Goal: Book appointment/travel/reservation

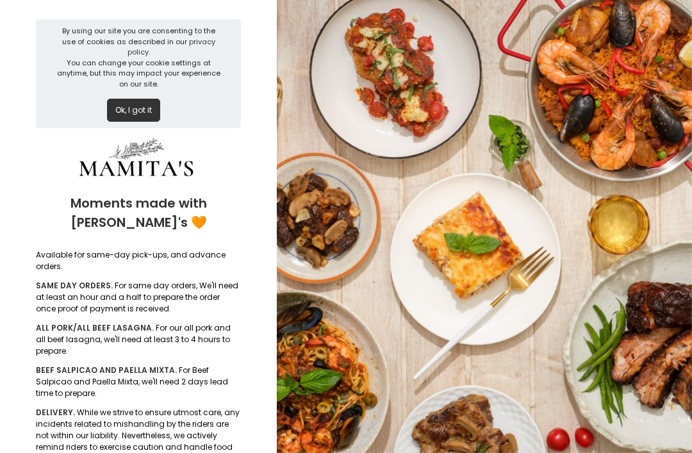
click at [127, 100] on button "Ok, I got it" at bounding box center [133, 110] width 53 height 23
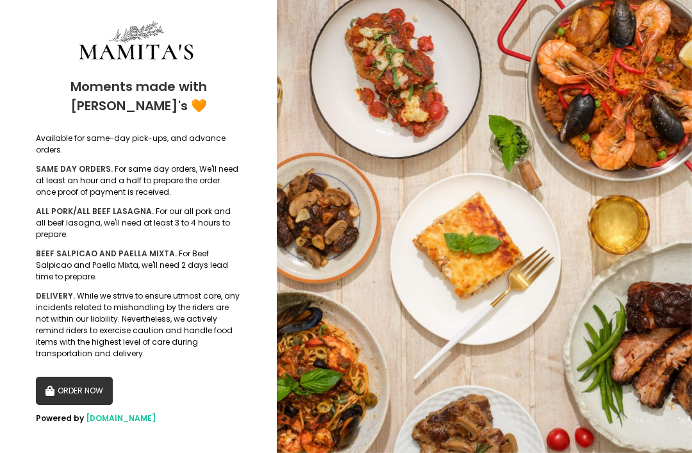
click at [67, 389] on button "ORDER NOW" at bounding box center [74, 391] width 77 height 28
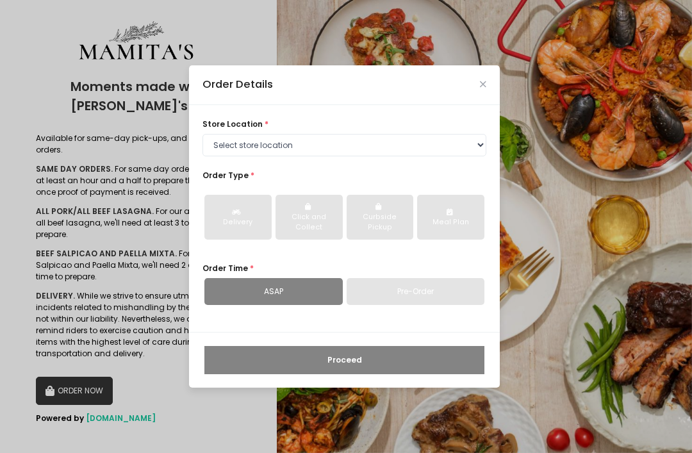
click at [392, 305] on div "Pre-Order" at bounding box center [416, 291] width 138 height 27
click at [370, 304] on div "Pre-Order" at bounding box center [416, 291] width 138 height 27
click at [229, 157] on select "Select store location Mamitas PH - [GEOGRAPHIC_DATA] Mamitas PH - [GEOGRAPHIC_D…" at bounding box center [344, 145] width 284 height 23
select select "65ad40693dc37ee8b8129aca"
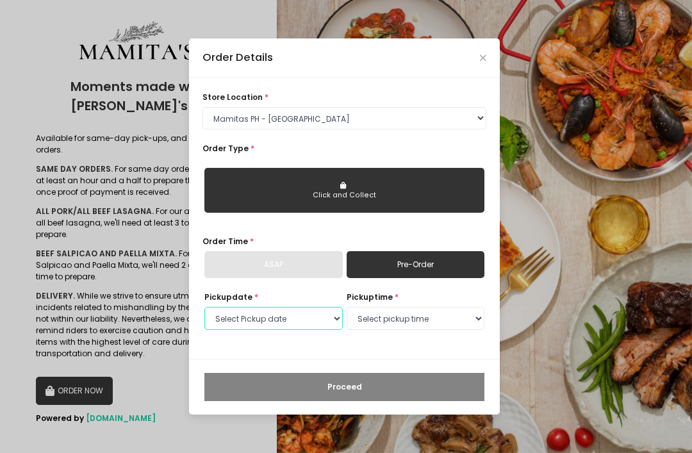
click at [226, 330] on select "Select Pickup date [DATE] [DATE] [DATE] [DATE] [DATE] [DATE] [DATE] [DATE] [DAT…" at bounding box center [273, 318] width 138 height 23
select select "[DATE]"
click at [369, 330] on select "Select pickup time 09:00 AM - 09:30 AM 09:30 AM - 10:00 AM 10:00 AM - 10:30 AM …" at bounding box center [416, 318] width 138 height 23
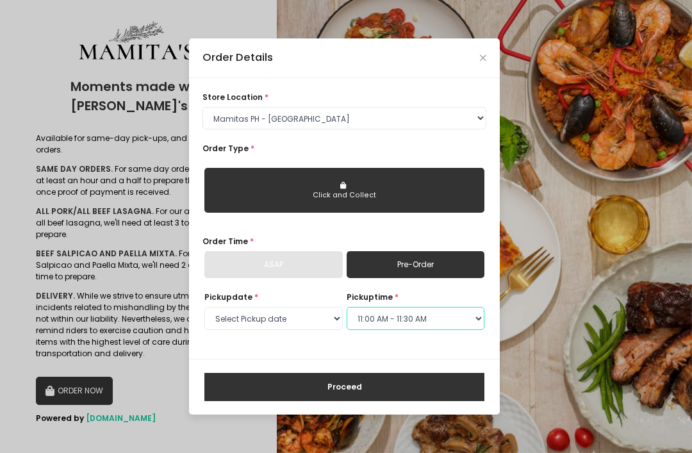
click at [373, 330] on select "Select pickup time 09:00 AM - 09:30 AM 09:30 AM - 10:00 AM 10:00 AM - 10:30 AM …" at bounding box center [416, 318] width 138 height 23
select select "13:00"
click at [247, 401] on button "Proceed" at bounding box center [344, 387] width 280 height 28
